Goal: Find specific page/section: Find specific page/section

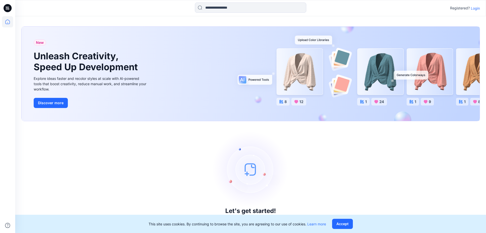
drag, startPoint x: 471, startPoint y: 12, endPoint x: 473, endPoint y: 9, distance: 4.0
click at [472, 10] on div "Registered? Login" at bounding box center [250, 8] width 470 height 11
click at [473, 9] on p "Login" at bounding box center [475, 8] width 9 height 5
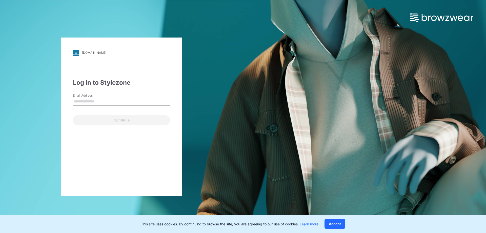
type input "**********"
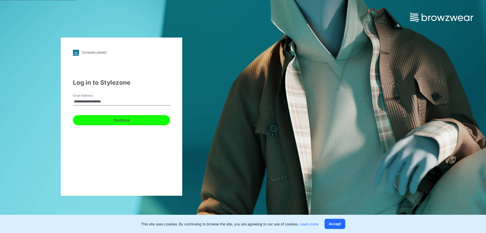
click at [125, 121] on button "Continue" at bounding box center [121, 120] width 97 height 10
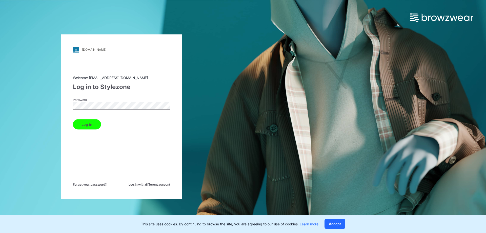
click at [89, 122] on button "Log in" at bounding box center [87, 124] width 28 height 10
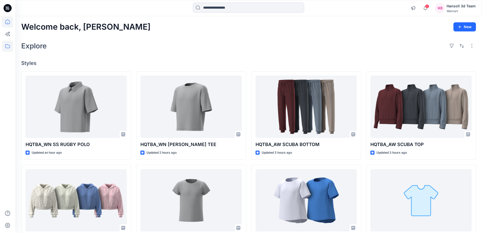
click at [5, 48] on icon at bounding box center [7, 45] width 11 height 11
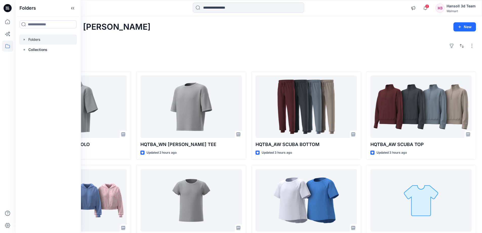
click at [30, 38] on div at bounding box center [48, 39] width 58 height 10
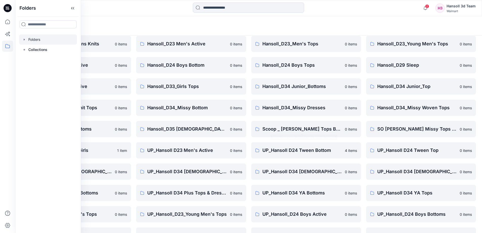
scroll to position [79, 0]
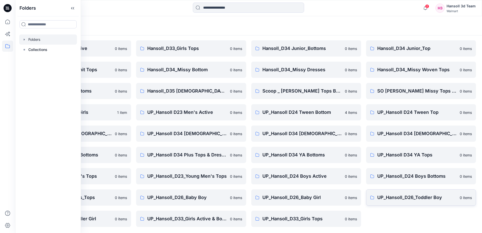
click at [419, 194] on p "UP_Hansoll_D26_Toddler Boy" at bounding box center [416, 197] width 79 height 7
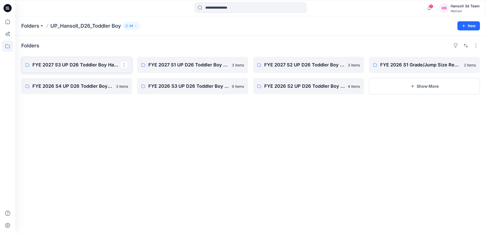
click at [96, 65] on p "FYE 2027 S3 UP D26 Toddler Boy Hansoll" at bounding box center [76, 64] width 88 height 7
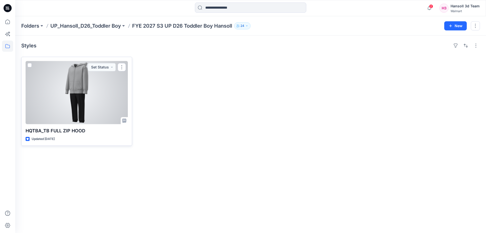
click at [87, 87] on div at bounding box center [77, 92] width 102 height 63
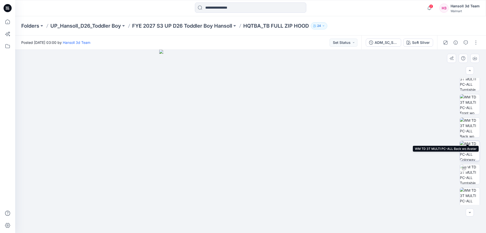
scroll to position [51, 0]
